Goal: Check status: Check status

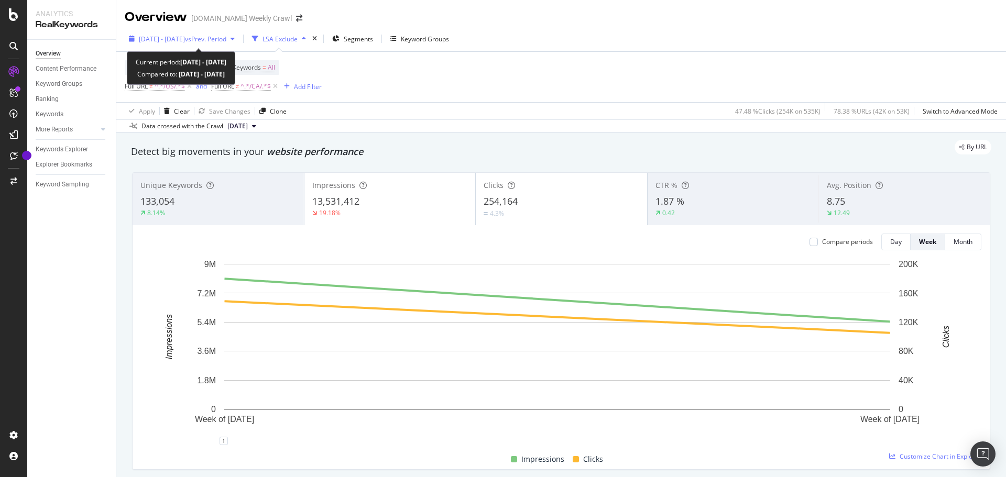
click at [185, 41] on span "[DATE] - [DATE]" at bounding box center [162, 39] width 46 height 9
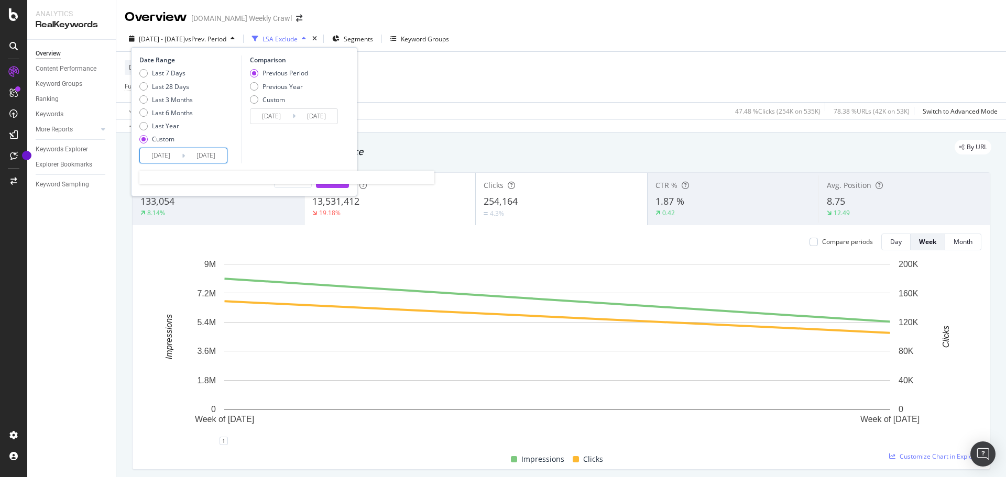
click at [177, 157] on input "[DATE]" at bounding box center [161, 155] width 42 height 15
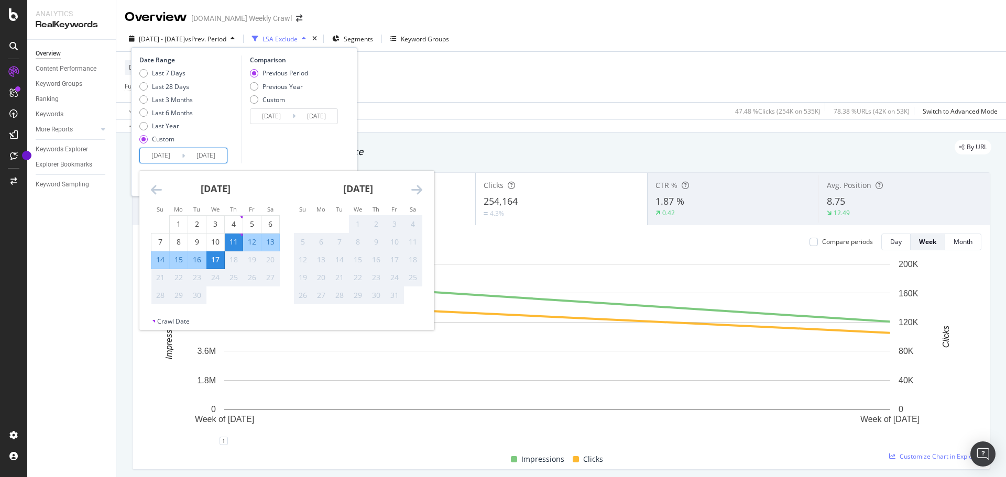
click at [440, 69] on div "Device = All and Country = All and Keywords = All Full URL ≠ ^.*/US/.*$ and Ful…" at bounding box center [561, 77] width 873 height 50
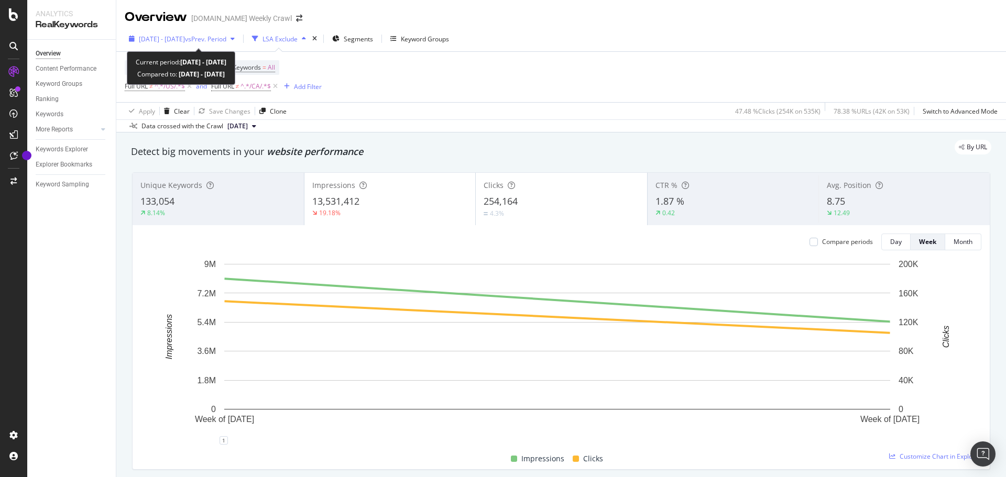
click at [222, 40] on span "vs Prev. Period" at bounding box center [205, 39] width 41 height 9
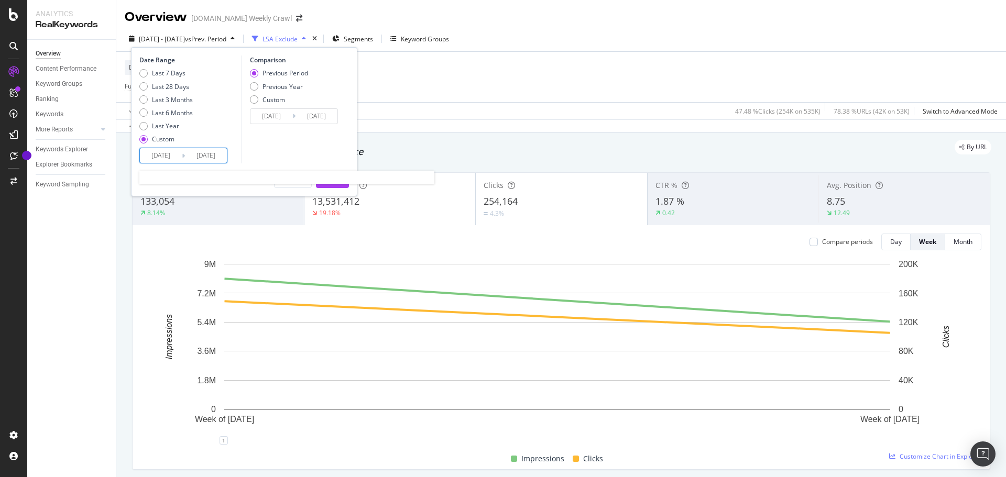
click at [171, 155] on input "[DATE]" at bounding box center [161, 155] width 42 height 15
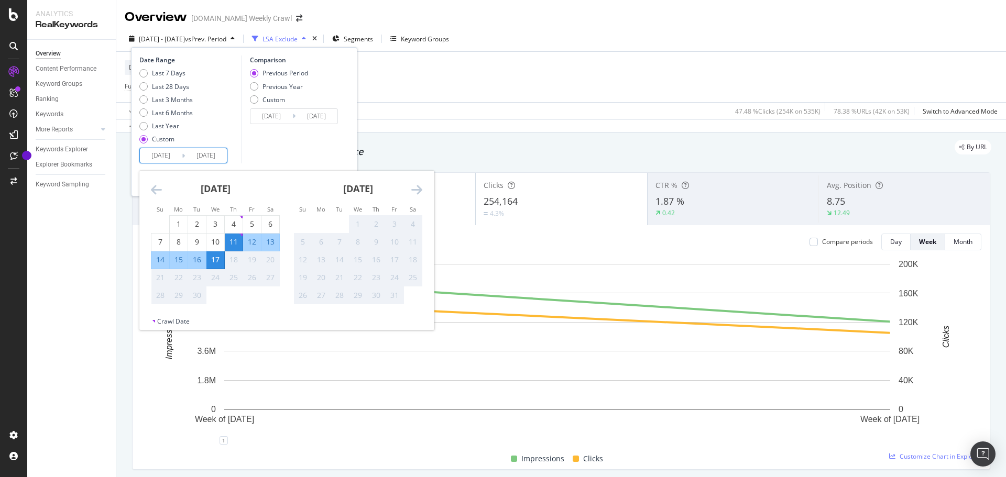
click at [161, 191] on icon "Move backward to switch to the previous month." at bounding box center [156, 189] width 11 height 13
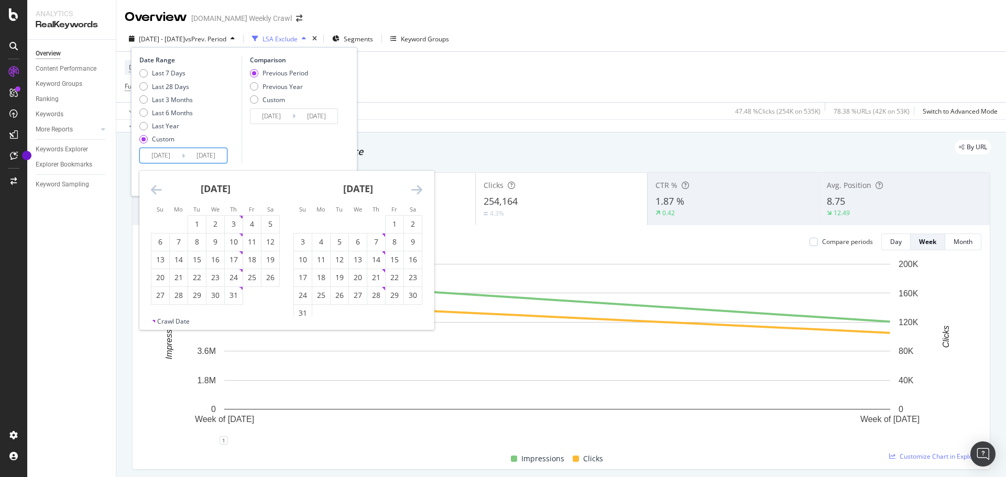
click at [161, 191] on icon "Move backward to switch to the previous month." at bounding box center [156, 189] width 11 height 13
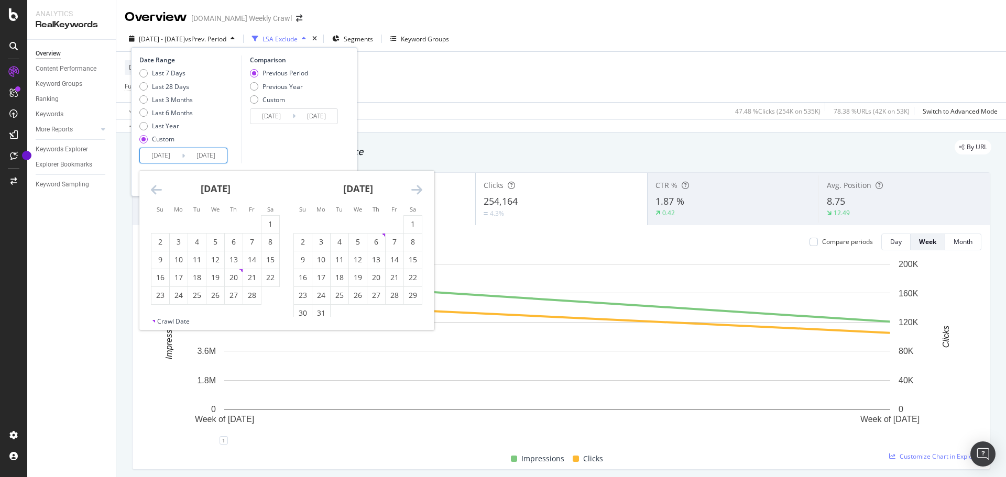
click at [161, 191] on icon "Move backward to switch to the previous month." at bounding box center [156, 189] width 11 height 13
click at [162, 188] on div "[DATE]" at bounding box center [215, 193] width 129 height 45
click at [157, 188] on icon "Move backward to switch to the previous month." at bounding box center [156, 189] width 11 height 13
click at [326, 224] on div "2" at bounding box center [321, 224] width 18 height 10
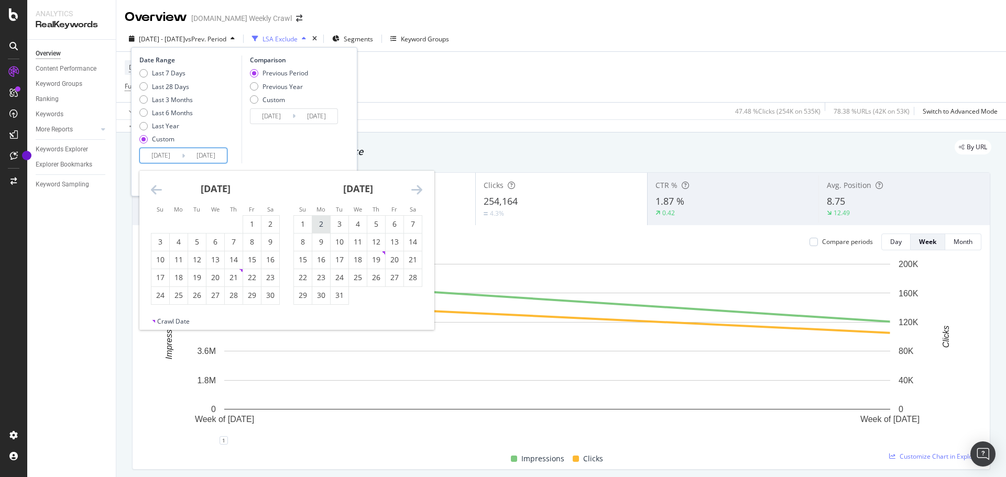
type input "[DATE]"
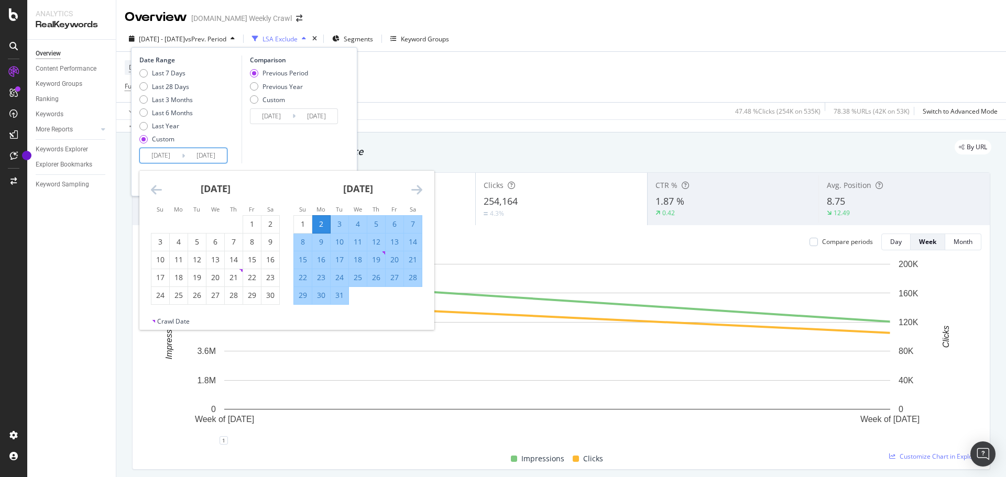
click at [413, 188] on icon "Move forward to switch to the next month." at bounding box center [416, 189] width 11 height 13
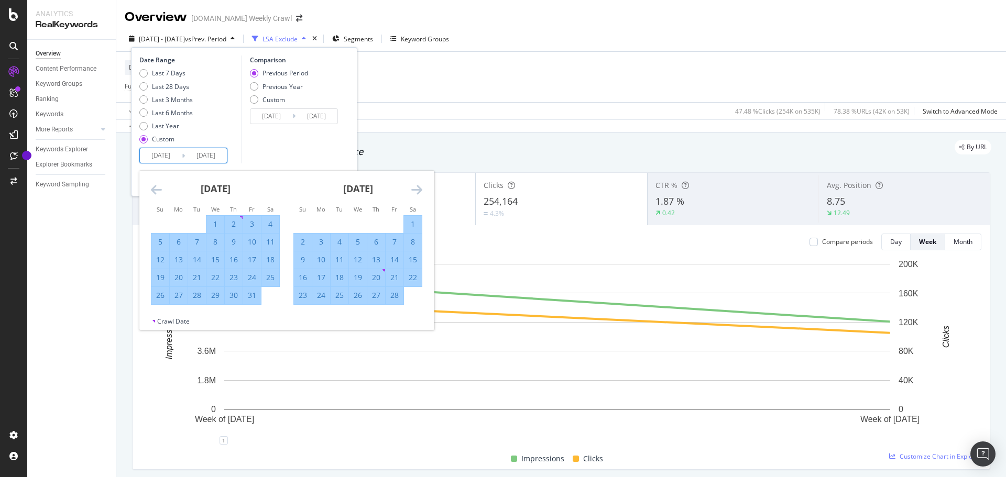
click at [413, 188] on icon "Move forward to switch to the next month." at bounding box center [416, 189] width 11 height 13
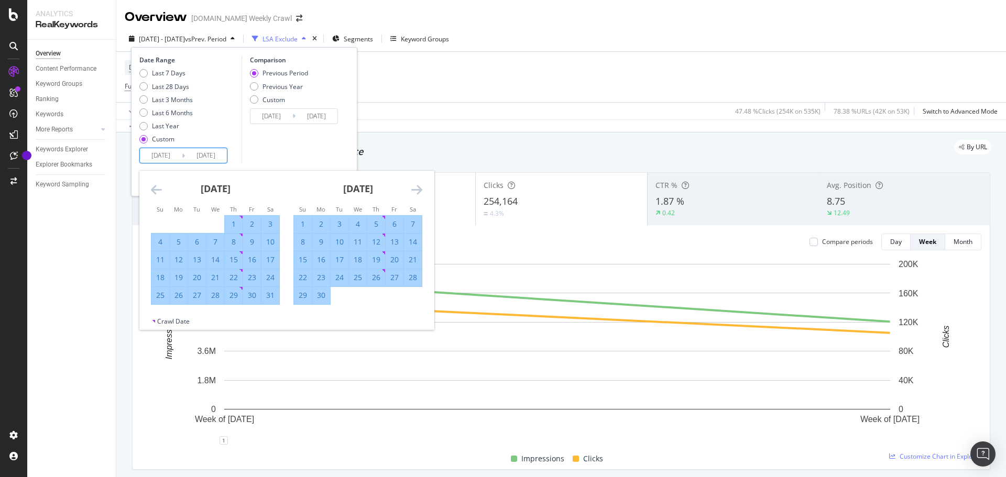
click at [413, 188] on icon "Move forward to switch to the next month." at bounding box center [416, 189] width 11 height 13
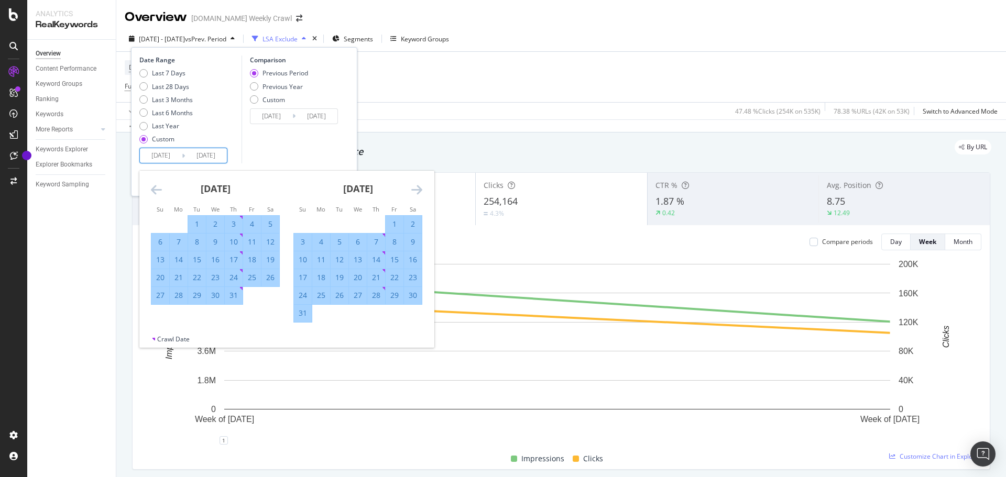
click at [413, 188] on icon "Move forward to switch to the next month." at bounding box center [416, 189] width 11 height 13
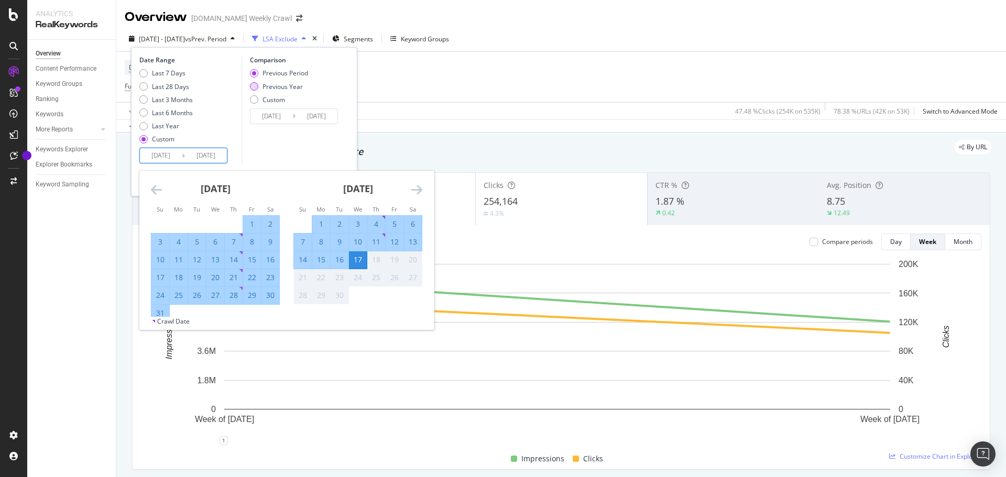
click at [298, 89] on div "Previous Year" at bounding box center [282, 86] width 40 height 9
type input "[DATE]"
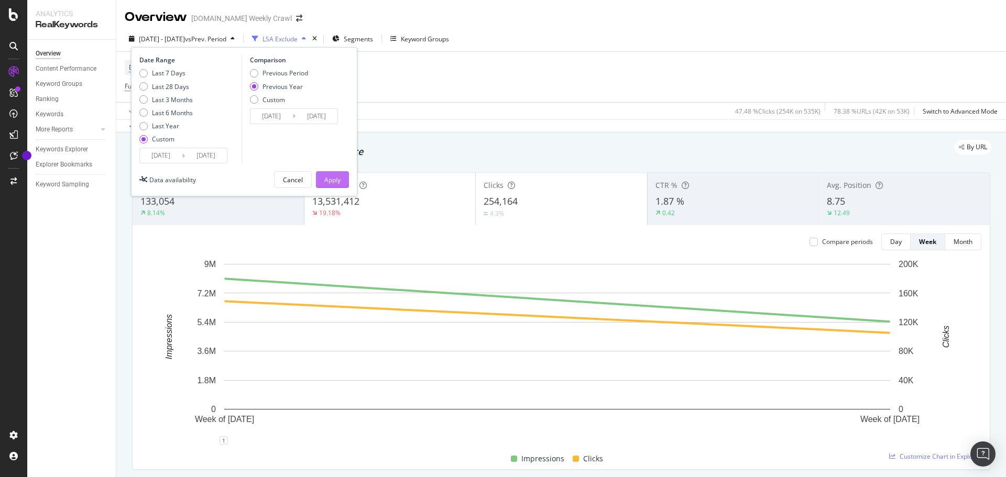
click at [338, 182] on div "Apply" at bounding box center [332, 180] width 16 height 9
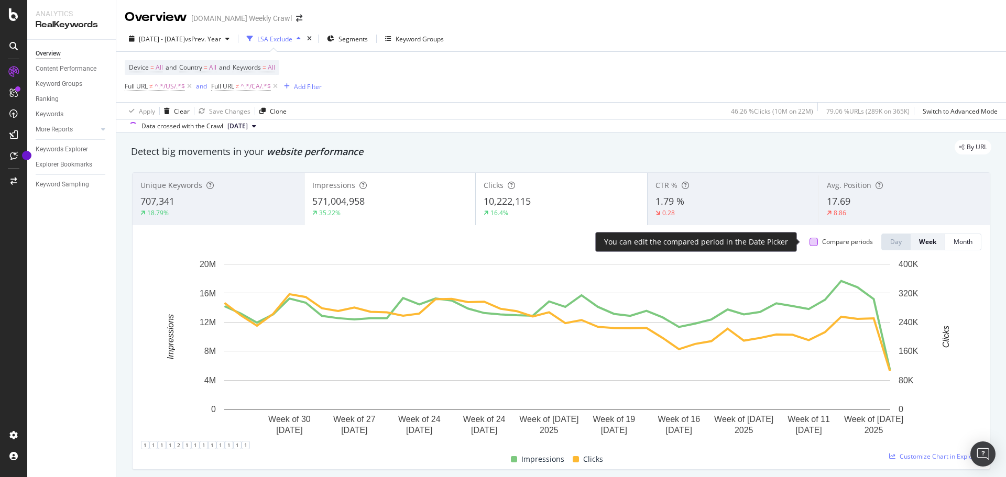
click at [809, 243] on div at bounding box center [813, 242] width 8 height 8
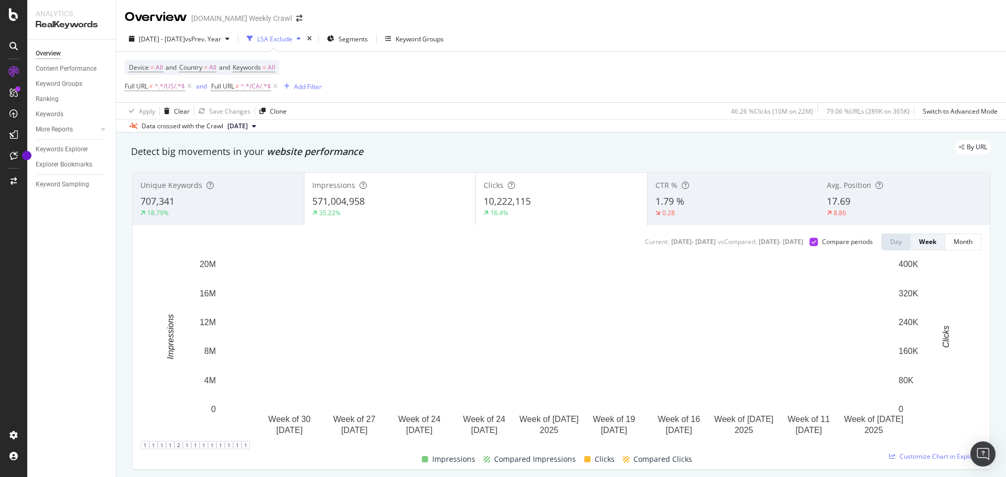
click at [218, 209] on div "18.79%" at bounding box center [218, 213] width 156 height 9
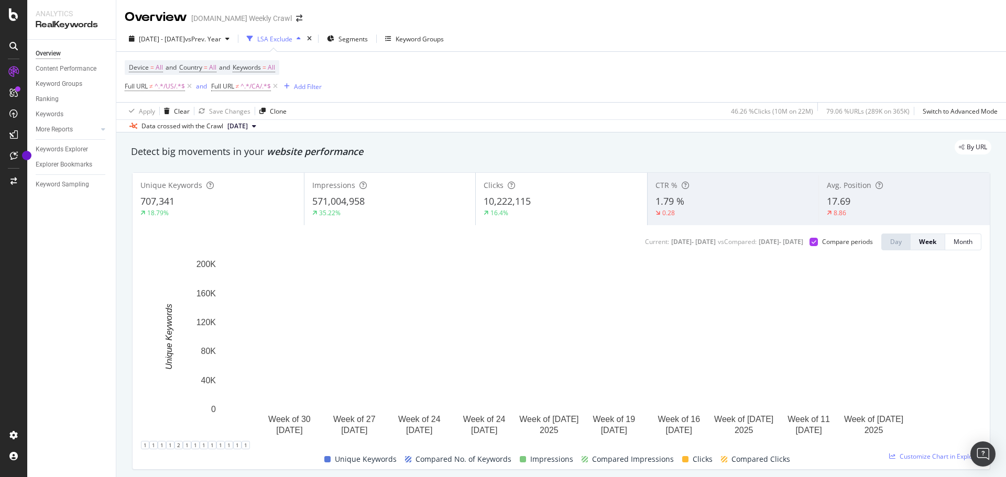
click at [220, 207] on div "707,341" at bounding box center [218, 202] width 156 height 14
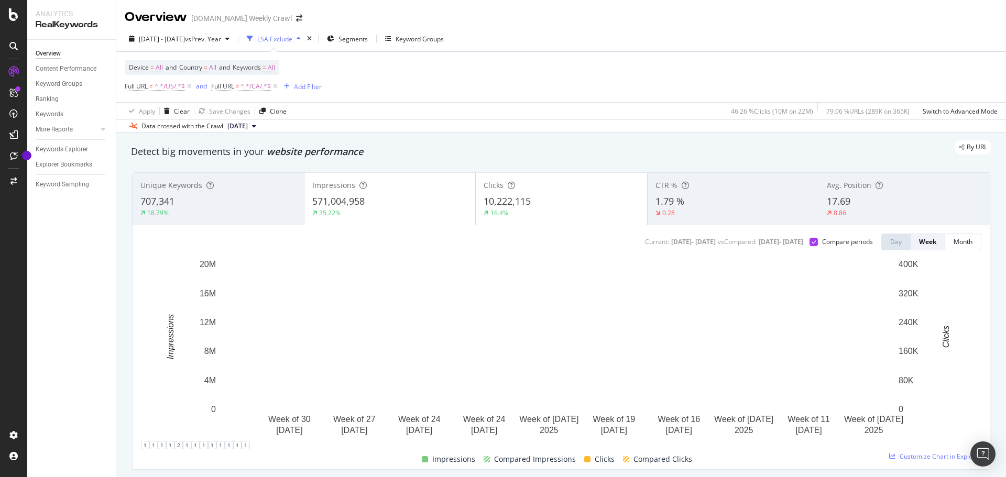
click at [381, 216] on div "35.22%" at bounding box center [390, 213] width 156 height 9
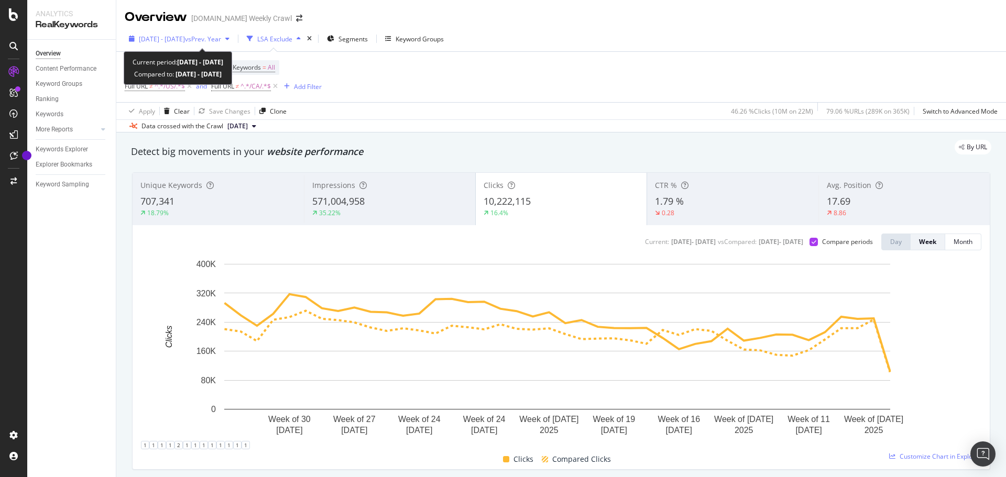
click at [221, 43] on span "vs Prev. Year" at bounding box center [203, 39] width 36 height 9
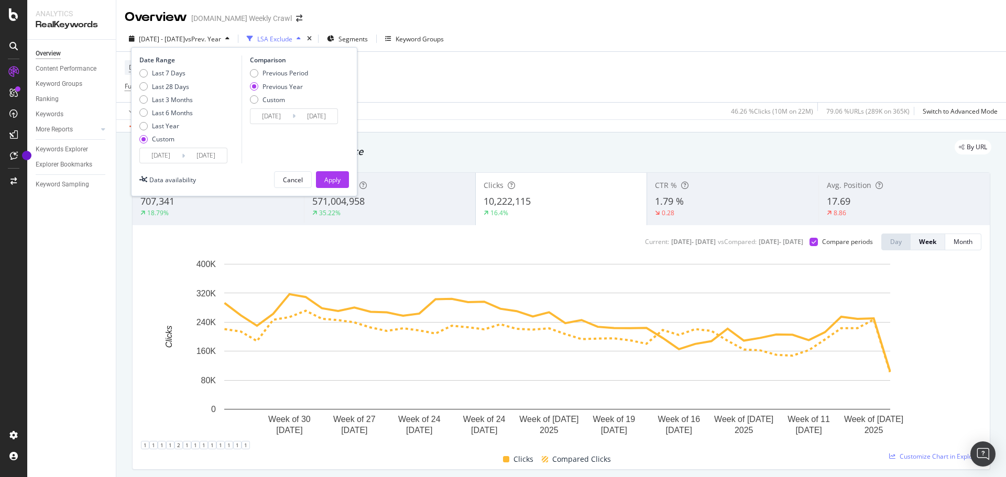
click at [211, 152] on input "[DATE]" at bounding box center [206, 155] width 42 height 15
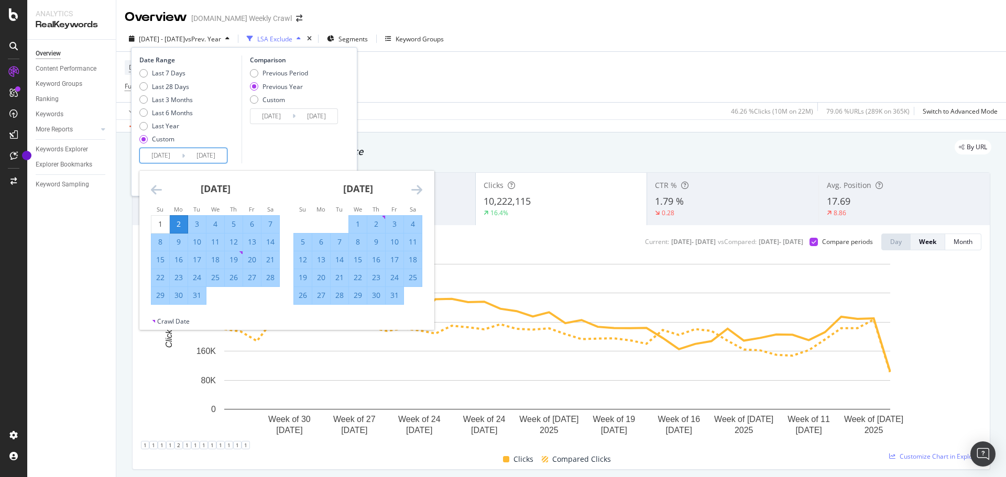
click at [184, 228] on div "2" at bounding box center [179, 224] width 18 height 10
type input "[DATE]"
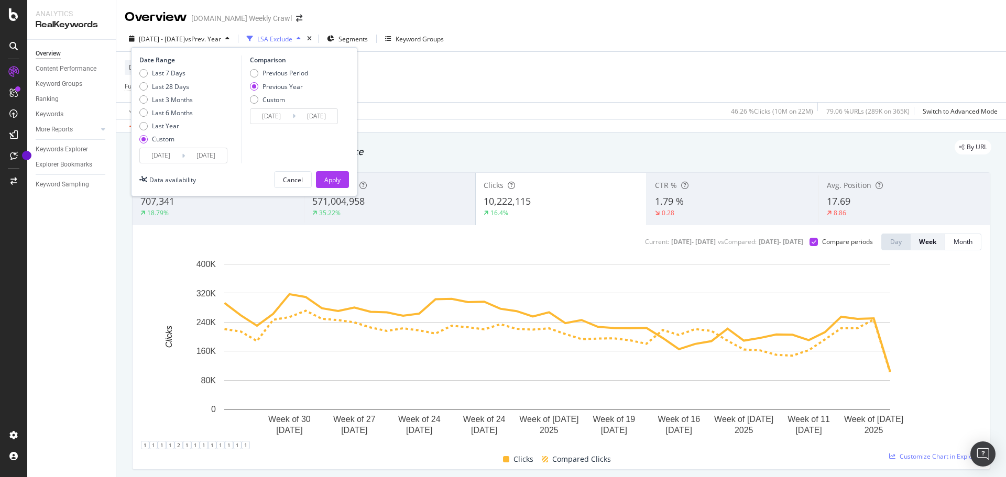
click at [215, 160] on input "[DATE]" at bounding box center [206, 155] width 42 height 15
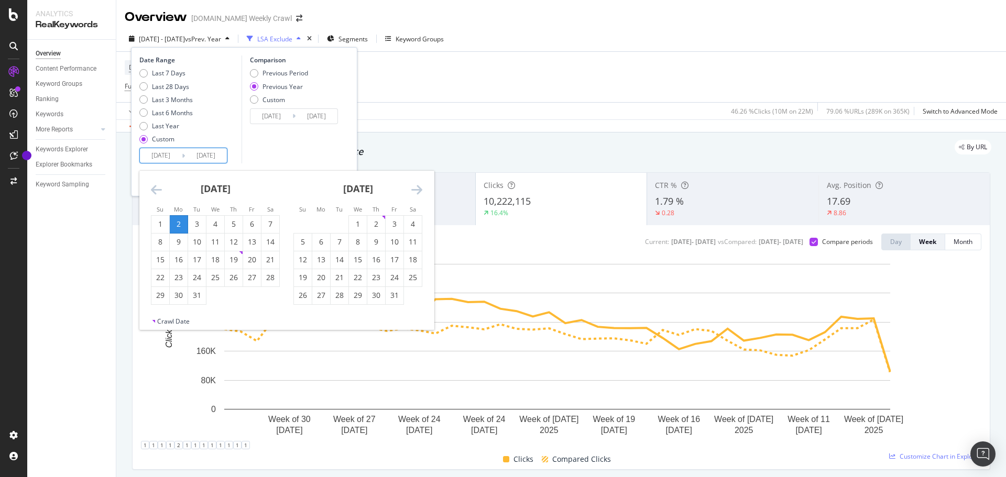
click at [418, 189] on icon "Move forward to switch to the next month." at bounding box center [416, 189] width 11 height 13
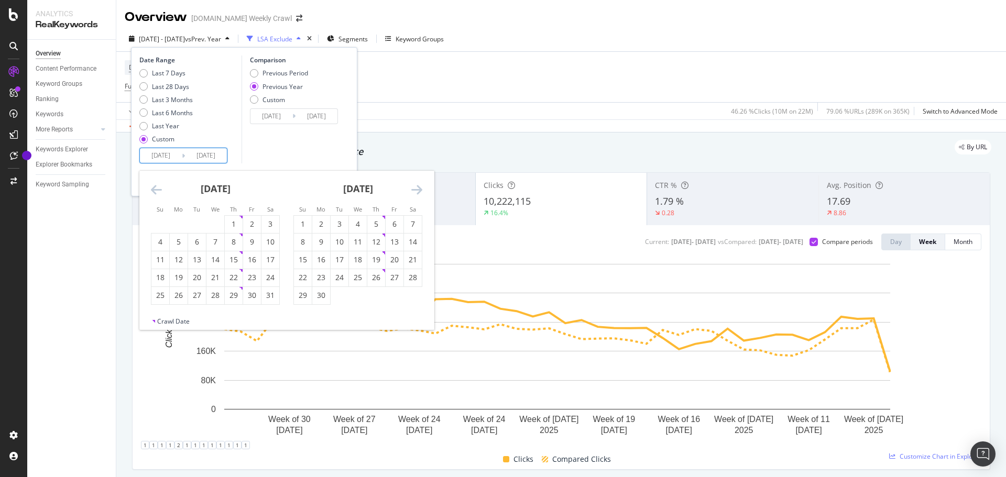
click at [418, 189] on icon "Move forward to switch to the next month." at bounding box center [416, 189] width 11 height 13
click at [301, 263] on div "14" at bounding box center [303, 260] width 18 height 10
type input "[DATE]"
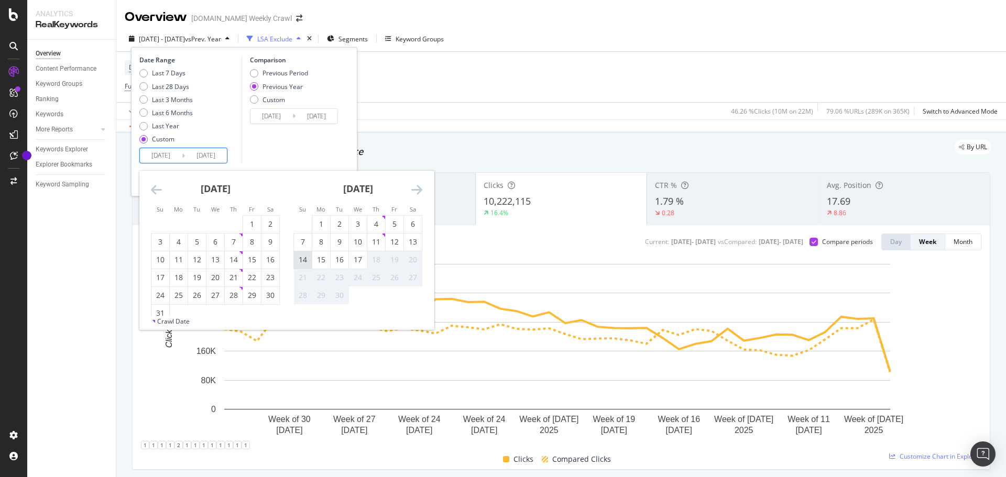
type input "[DATE]"
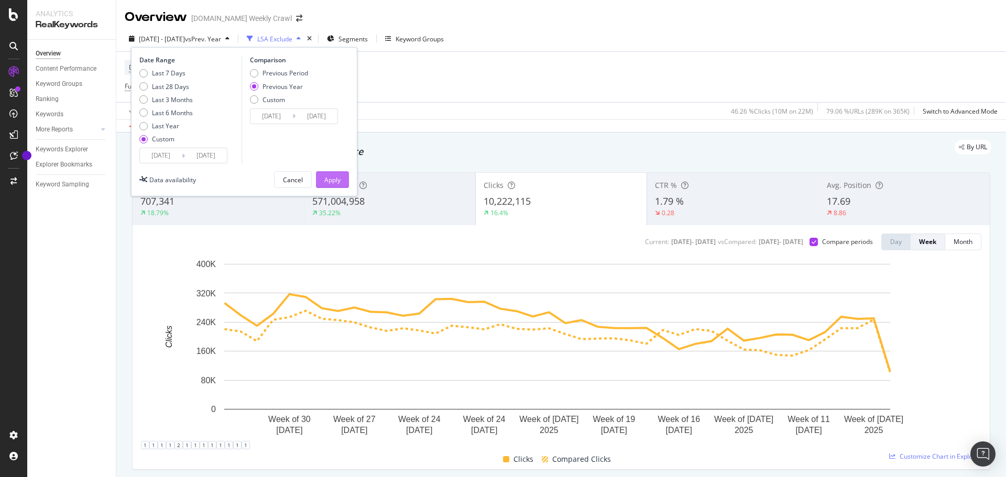
click at [317, 179] on button "Apply" at bounding box center [332, 179] width 33 height 17
